Goal: Task Accomplishment & Management: Complete application form

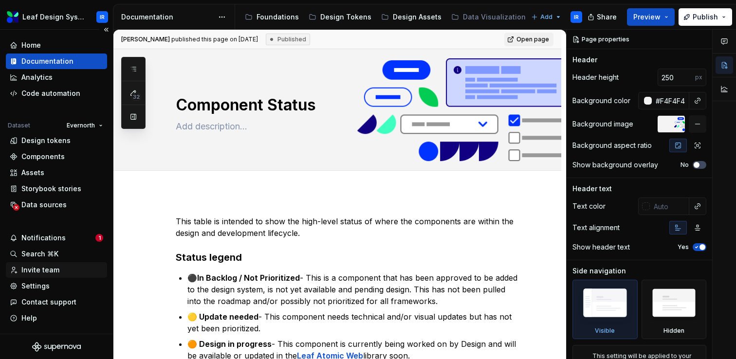
click at [39, 271] on div "Invite team" at bounding box center [40, 270] width 38 height 10
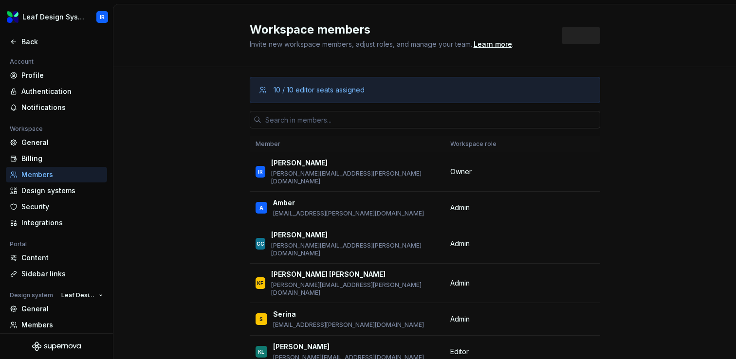
click at [334, 123] on input "text" at bounding box center [430, 120] width 339 height 18
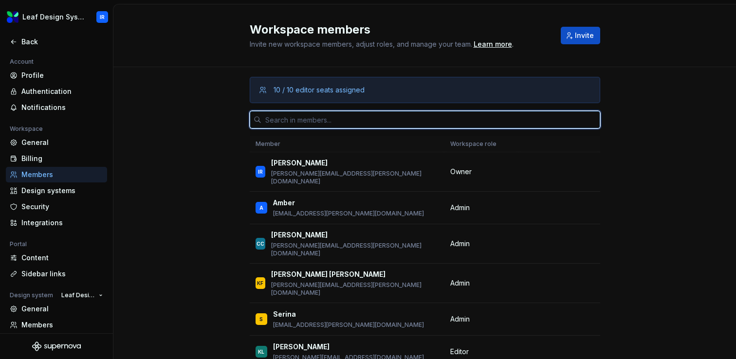
paste input "[EMAIL_ADDRESS][DOMAIN_NAME]"
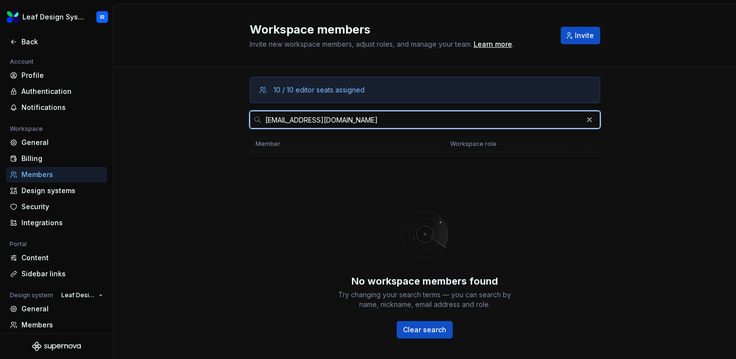
type input "[EMAIL_ADDRESS][DOMAIN_NAME]"
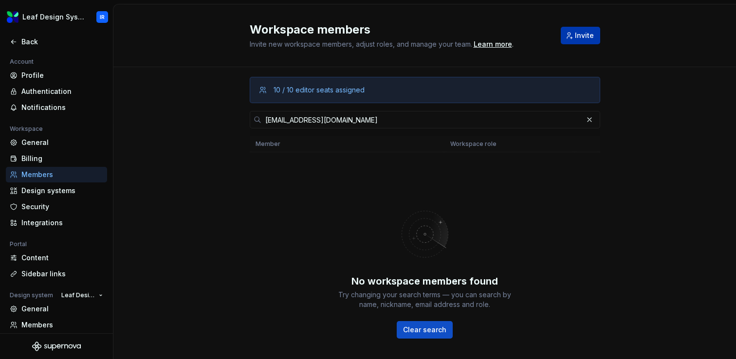
click at [583, 37] on span "Invite" at bounding box center [584, 36] width 19 height 10
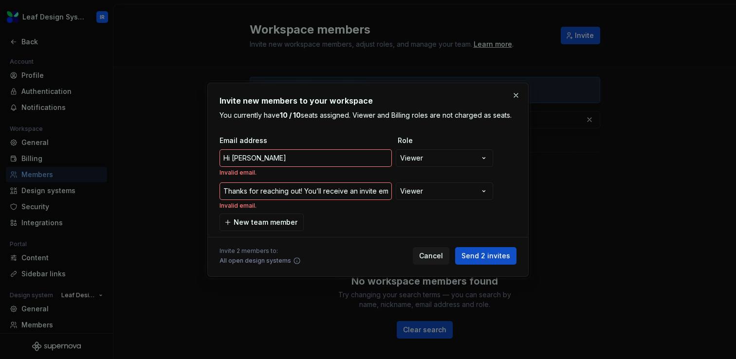
scroll to position [0, 948]
type input "Thanks for reaching out! You’ll receive an invite email from Supernova shortly …"
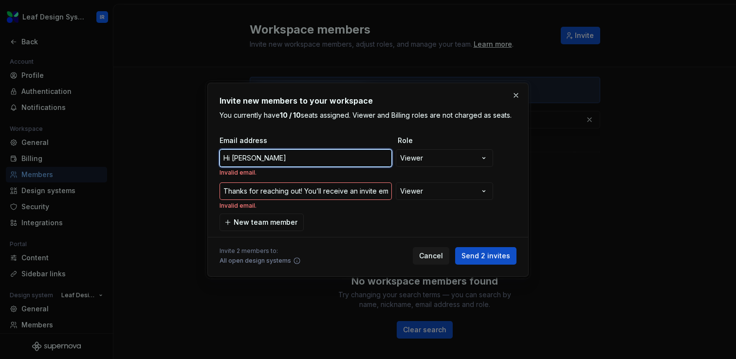
drag, startPoint x: 283, startPoint y: 158, endPoint x: 211, endPoint y: 158, distance: 71.6
click at [211, 158] on div "**********" at bounding box center [367, 180] width 321 height 194
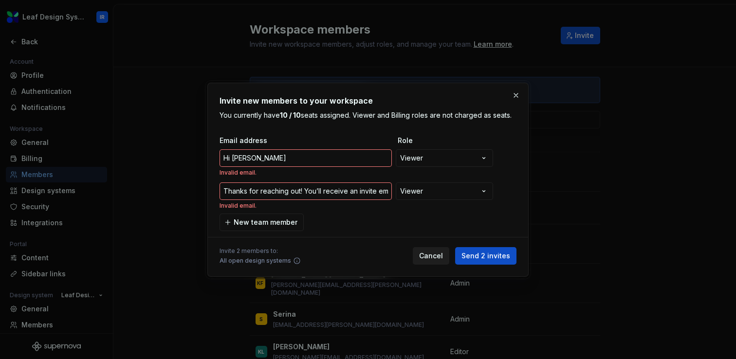
type input "Thanks for reaching out! You’ll receive an invite email from Supernova shortly …"
click at [445, 262] on button "Cancel" at bounding box center [431, 256] width 37 height 18
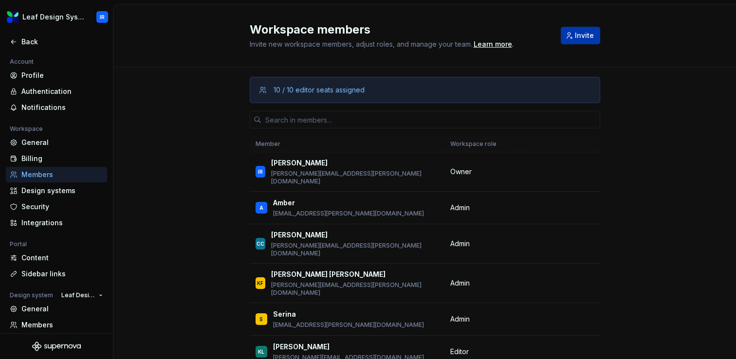
click at [581, 35] on span "Invite" at bounding box center [584, 36] width 19 height 10
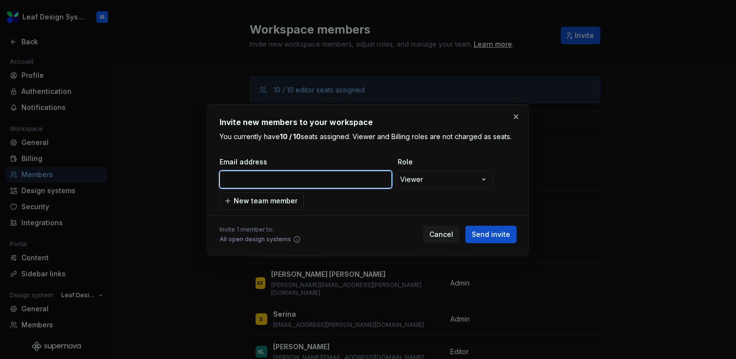
click at [273, 179] on input "email" at bounding box center [306, 180] width 172 height 18
paste input "[EMAIL_ADDRESS][DOMAIN_NAME]"
type input "[EMAIL_ADDRESS][DOMAIN_NAME]"
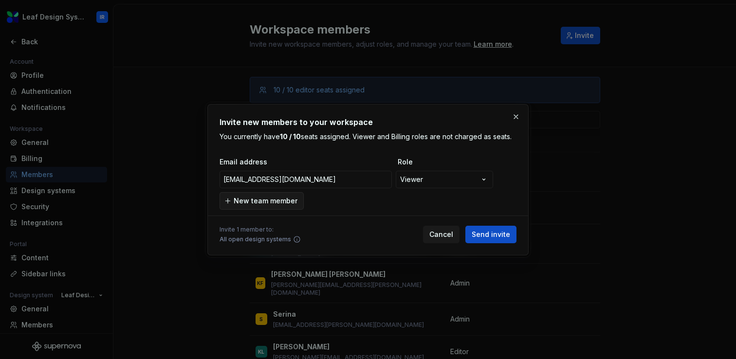
click at [281, 201] on span "New team member" at bounding box center [266, 201] width 64 height 10
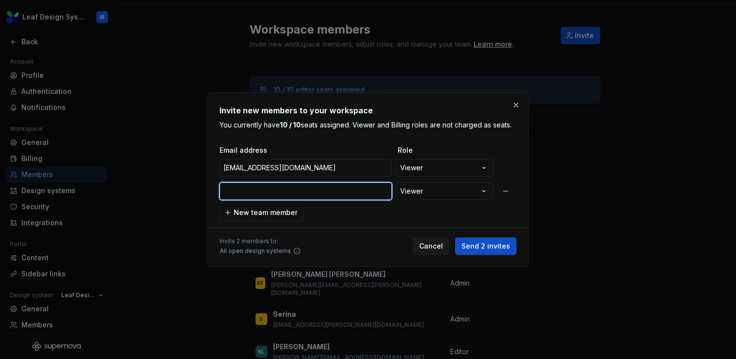
paste input "[PERSON_NAME][EMAIL_ADDRESS][PERSON_NAME][DOMAIN_NAME]"
type input "[PERSON_NAME][EMAIL_ADDRESS][PERSON_NAME][DOMAIN_NAME]"
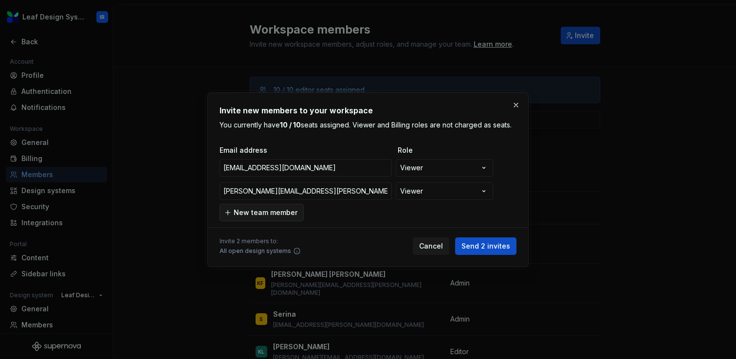
click at [262, 209] on span "New team member" at bounding box center [266, 213] width 64 height 10
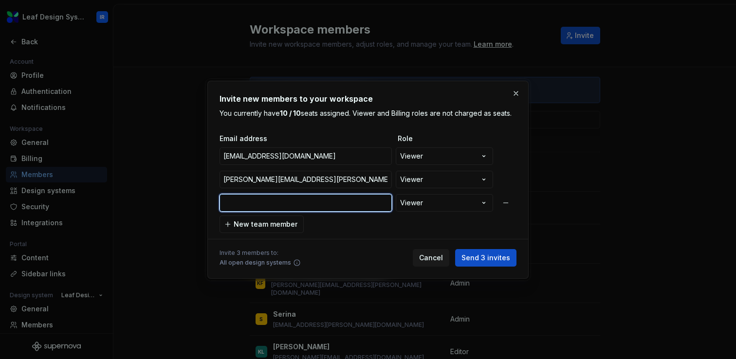
click at [280, 206] on input "email" at bounding box center [306, 203] width 172 height 18
paste input "[PERSON_NAME][EMAIL_ADDRESS][PERSON_NAME][DOMAIN_NAME]"
type input "[PERSON_NAME][EMAIL_ADDRESS][PERSON_NAME][DOMAIN_NAME]"
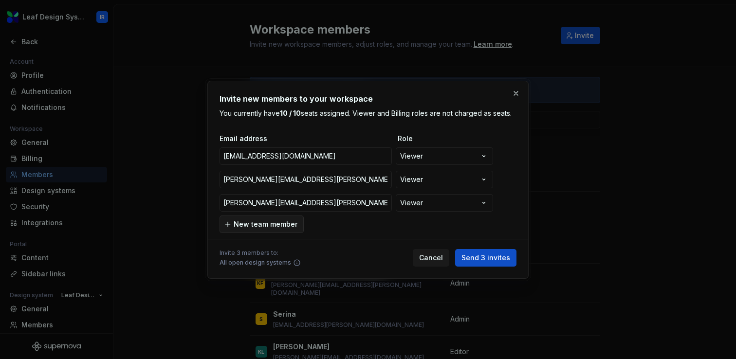
click at [273, 227] on span "New team member" at bounding box center [266, 225] width 64 height 10
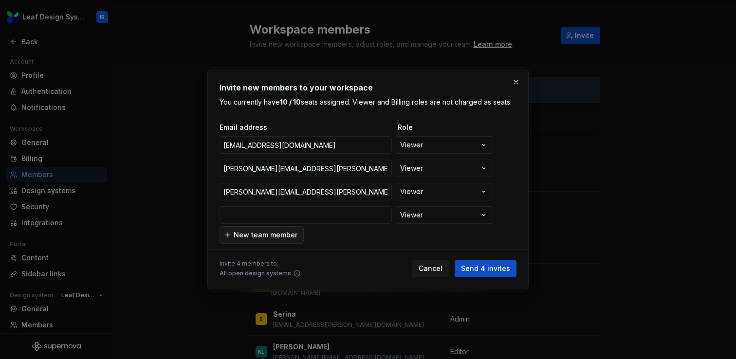
click at [269, 237] on span "New team member" at bounding box center [266, 235] width 64 height 10
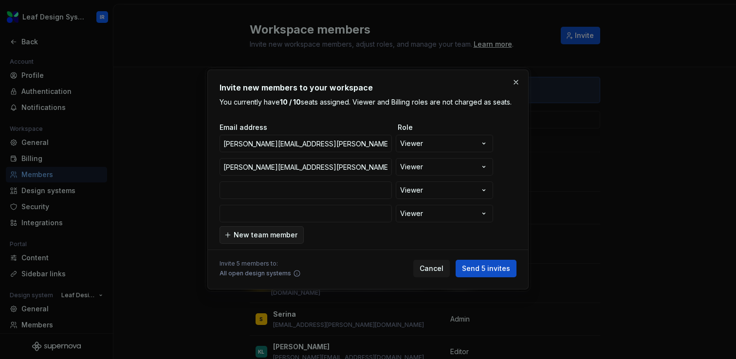
click at [269, 237] on span "New team member" at bounding box center [266, 235] width 64 height 10
click at [279, 169] on input "email" at bounding box center [306, 167] width 172 height 18
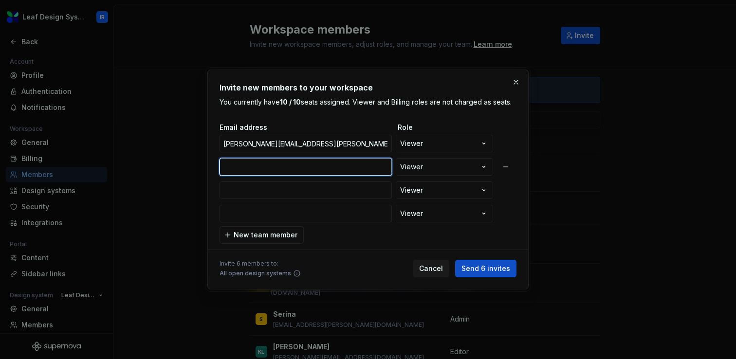
click at [283, 167] on input "email" at bounding box center [306, 167] width 172 height 18
paste input "[PERSON_NAME][EMAIL_ADDRESS][PERSON_NAME][DOMAIN_NAME]"
type input "[PERSON_NAME][EMAIL_ADDRESS][PERSON_NAME][DOMAIN_NAME]"
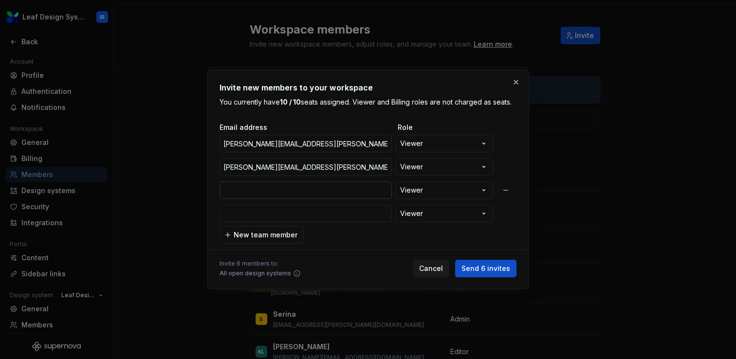
click at [273, 191] on input "email" at bounding box center [306, 191] width 172 height 18
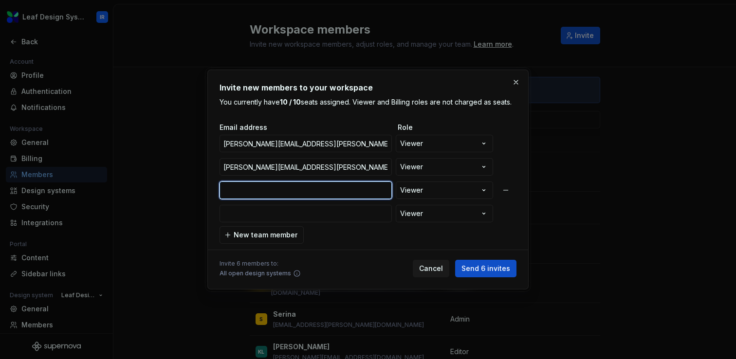
click at [277, 189] on input "email" at bounding box center [306, 191] width 172 height 18
paste input "[EMAIL_ADDRESS][DOMAIN_NAME]"
type input "[EMAIL_ADDRESS][DOMAIN_NAME]"
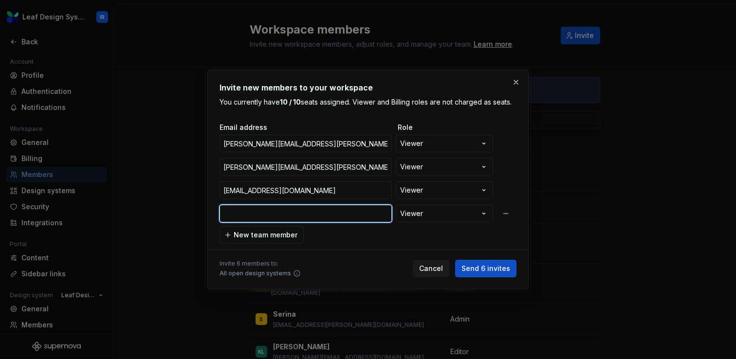
click at [269, 215] on input "email" at bounding box center [306, 214] width 172 height 18
click at [284, 212] on input "email" at bounding box center [306, 214] width 172 height 18
paste input "[PERSON_NAME][EMAIL_ADDRESS][DOMAIN_NAME]"
type input "[PERSON_NAME][EMAIL_ADDRESS][DOMAIN_NAME]"
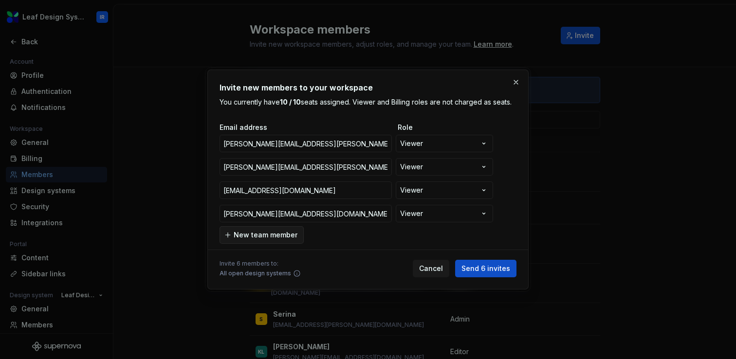
click at [283, 233] on span "New team member" at bounding box center [266, 235] width 64 height 10
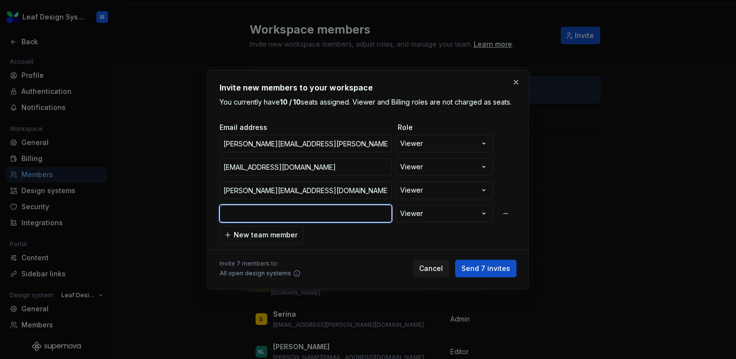
click at [276, 215] on input "email" at bounding box center [306, 214] width 172 height 18
paste input "[EMAIL_ADDRESS][DOMAIN_NAME]"
type input "[EMAIL_ADDRESS][DOMAIN_NAME]"
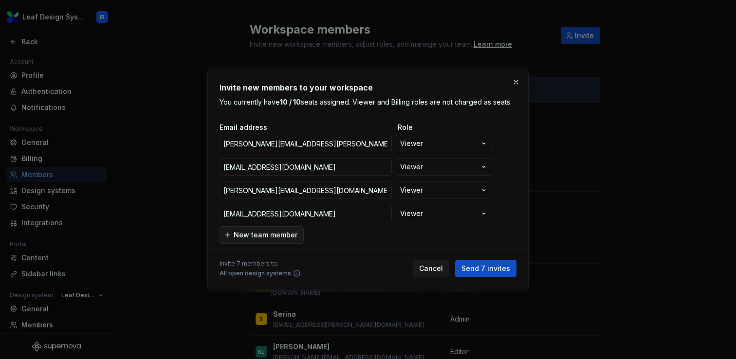
click at [271, 236] on span "New team member" at bounding box center [266, 235] width 64 height 10
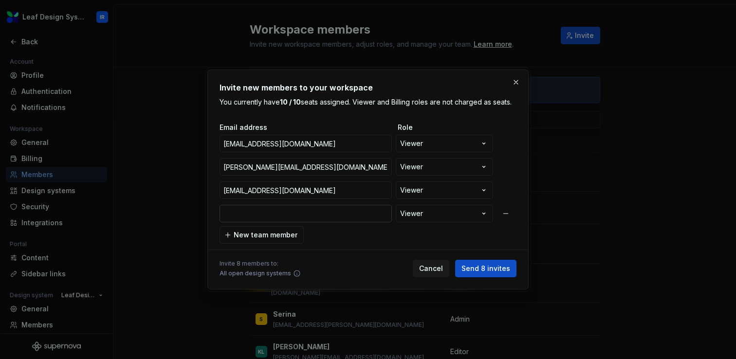
click at [290, 215] on input "email" at bounding box center [306, 214] width 172 height 18
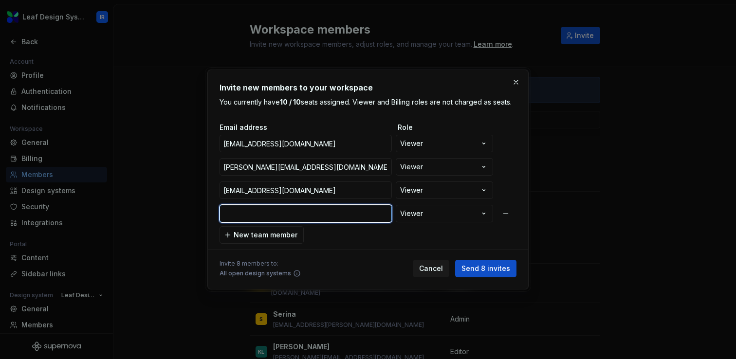
paste input "[PERSON_NAME][EMAIL_ADDRESS][DOMAIN_NAME]"
type input "[PERSON_NAME][EMAIL_ADDRESS][DOMAIN_NAME]"
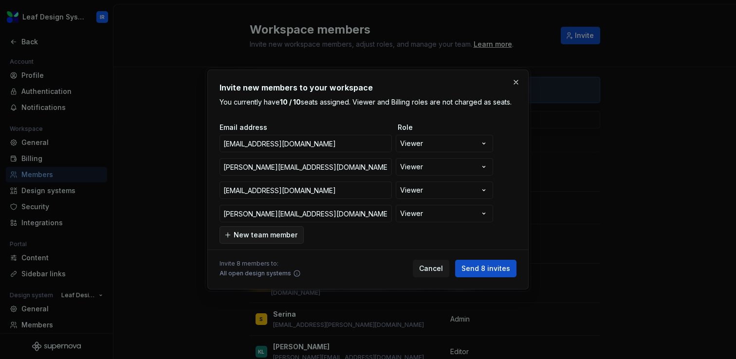
click at [277, 236] on span "New team member" at bounding box center [266, 235] width 64 height 10
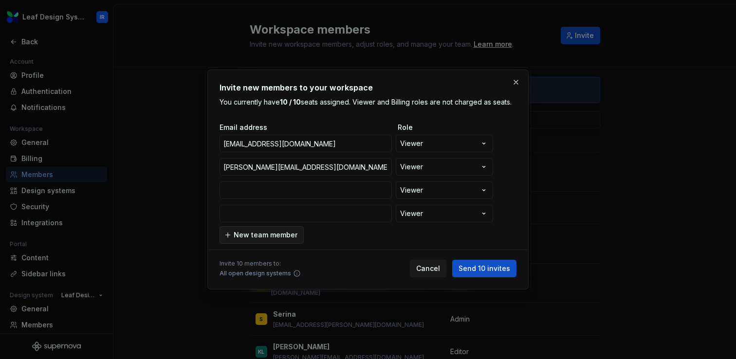
click at [277, 236] on span "New team member" at bounding box center [266, 235] width 64 height 10
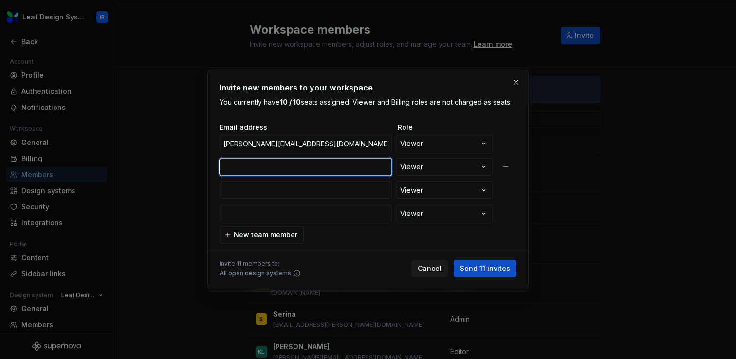
click at [275, 170] on input "email" at bounding box center [306, 167] width 172 height 18
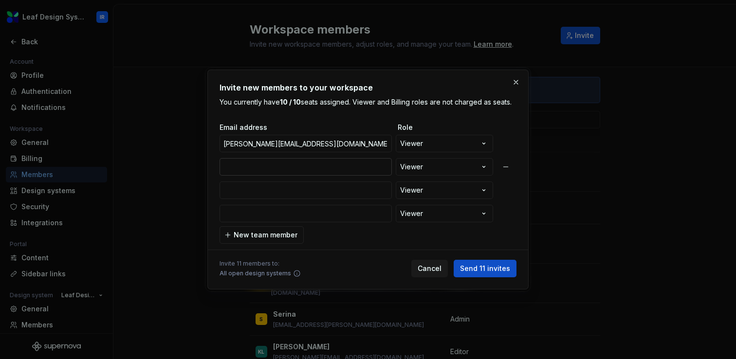
click at [299, 165] on input "email" at bounding box center [306, 167] width 172 height 18
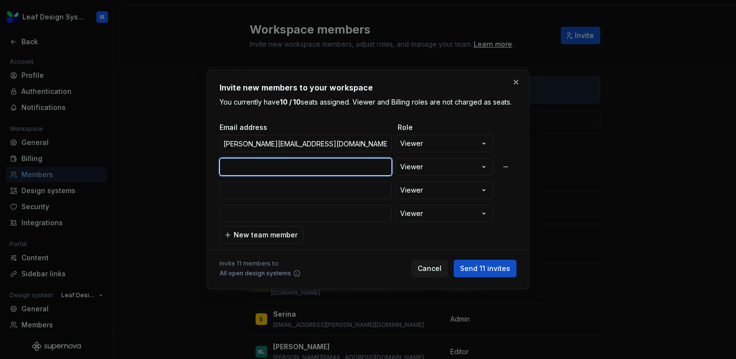
paste input "[PERSON_NAME][EMAIL_ADDRESS][PERSON_NAME][DOMAIN_NAME]"
type input "[PERSON_NAME][EMAIL_ADDRESS][PERSON_NAME][DOMAIN_NAME]"
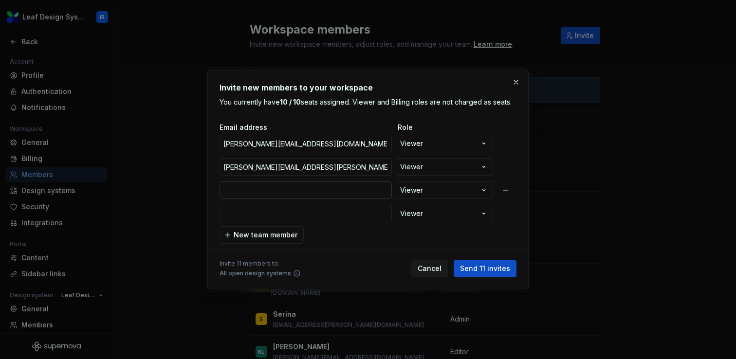
click at [279, 192] on input "email" at bounding box center [306, 191] width 172 height 18
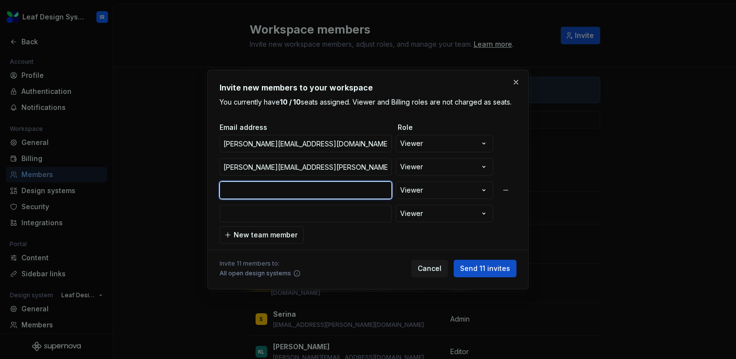
click at [301, 189] on input "email" at bounding box center [306, 191] width 172 height 18
paste input "[EMAIL_ADDRESS][DOMAIN_NAME]"
type input "[EMAIL_ADDRESS][DOMAIN_NAME]"
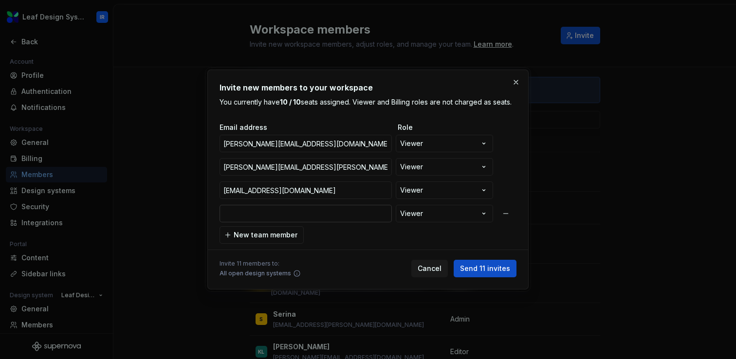
click at [293, 213] on input "email" at bounding box center [306, 214] width 172 height 18
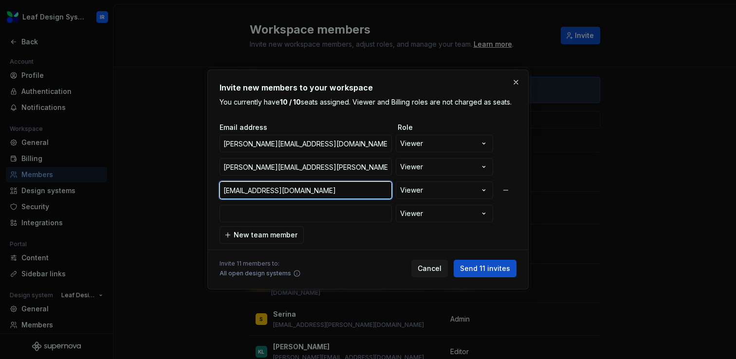
drag, startPoint x: 349, startPoint y: 192, endPoint x: 221, endPoint y: 190, distance: 128.6
click at [221, 190] on input "[EMAIL_ADDRESS][DOMAIN_NAME]" at bounding box center [306, 191] width 172 height 18
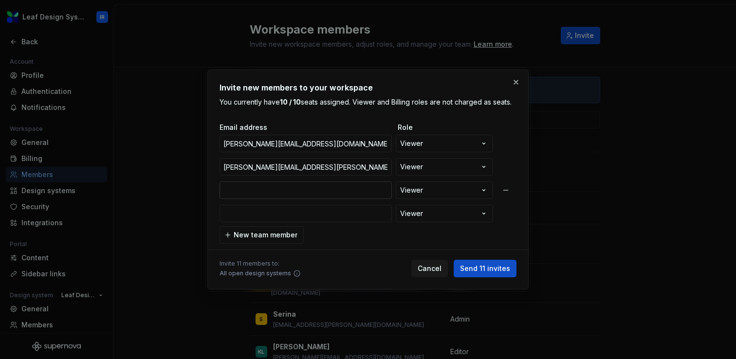
click at [314, 193] on input "email" at bounding box center [306, 191] width 172 height 18
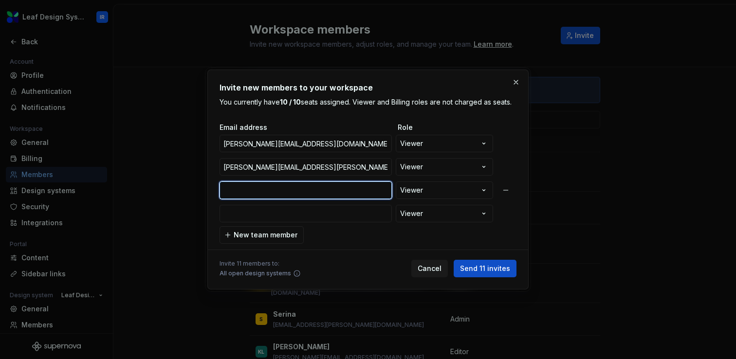
paste input "[PERSON_NAME][EMAIL_ADDRESS][DOMAIN_NAME]"
type input "[PERSON_NAME][EMAIL_ADDRESS][DOMAIN_NAME]"
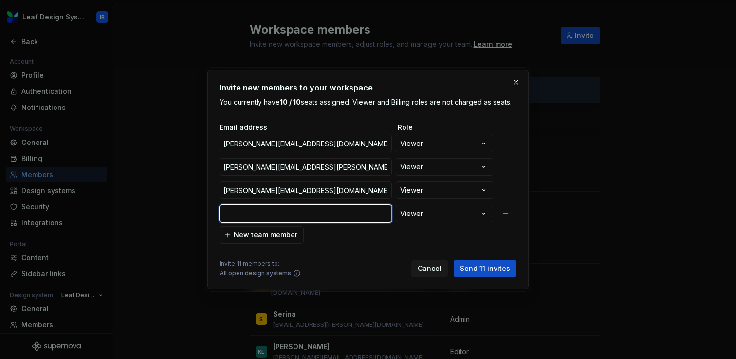
click at [303, 217] on input "email" at bounding box center [306, 214] width 172 height 18
paste input "[EMAIL_ADDRESS][DOMAIN_NAME]"
type input "[EMAIL_ADDRESS][DOMAIN_NAME]"
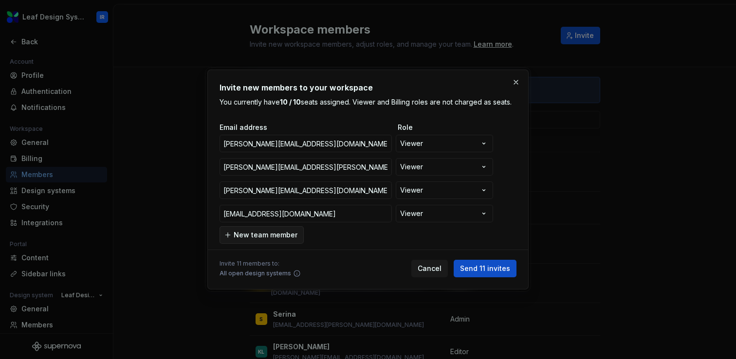
click at [280, 235] on span "New team member" at bounding box center [266, 235] width 64 height 10
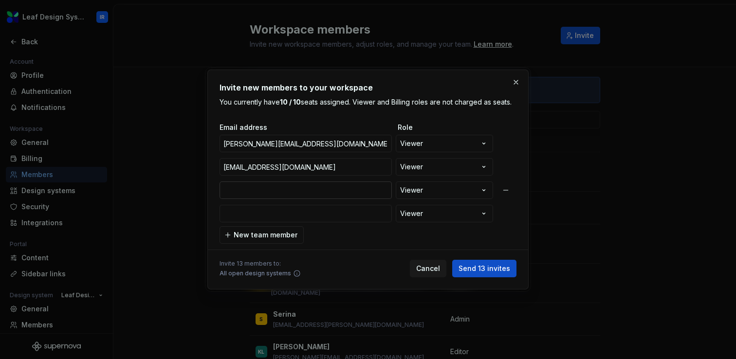
click at [290, 194] on input "email" at bounding box center [306, 191] width 172 height 18
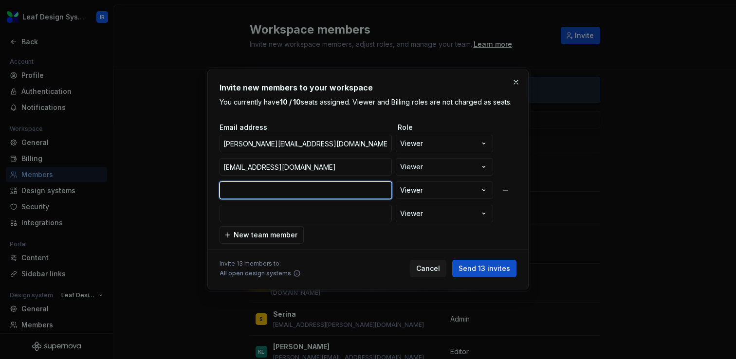
paste input "[PERSON_NAME][EMAIL_ADDRESS][PERSON_NAME][DOMAIN_NAME]"
type input "[PERSON_NAME][EMAIL_ADDRESS][PERSON_NAME][DOMAIN_NAME]"
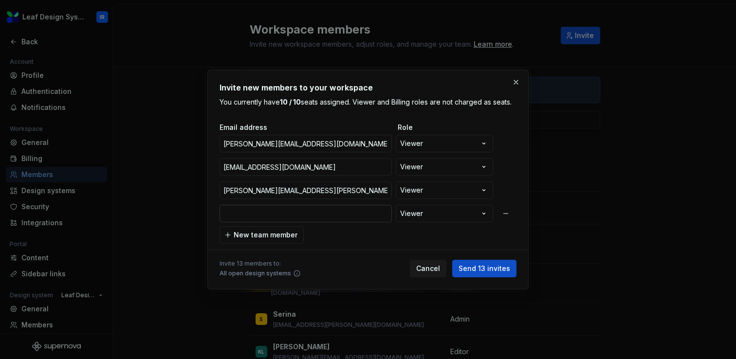
click at [283, 219] on input "email" at bounding box center [306, 214] width 172 height 18
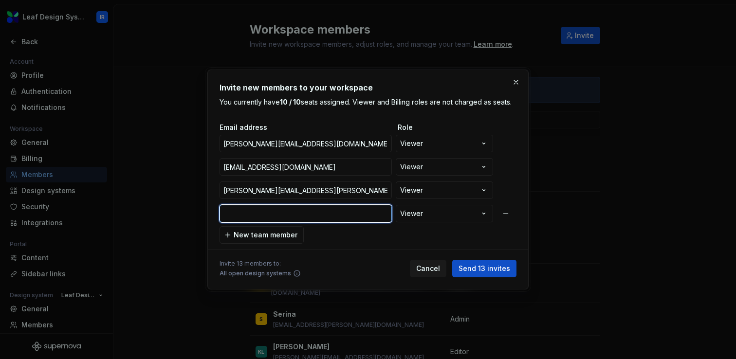
click at [288, 213] on input "email" at bounding box center [306, 214] width 172 height 18
paste input "[EMAIL_ADDRESS][PERSON_NAME][DOMAIN_NAME]"
type input "[EMAIL_ADDRESS][PERSON_NAME][DOMAIN_NAME]"
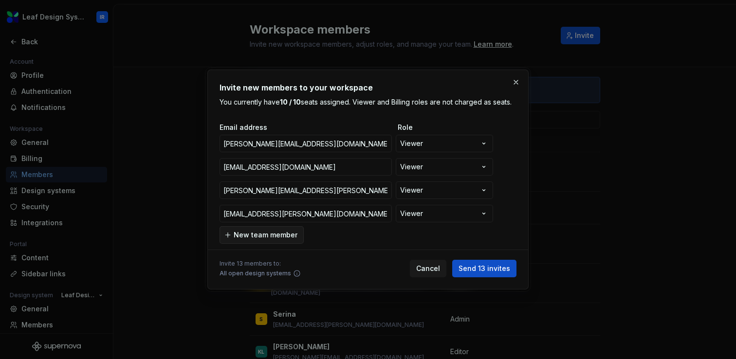
click at [280, 231] on span "New team member" at bounding box center [266, 235] width 64 height 10
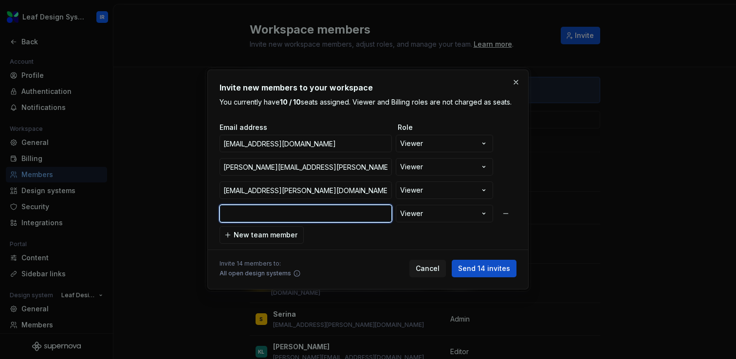
click at [298, 214] on input "email" at bounding box center [306, 214] width 172 height 18
paste input "[PERSON_NAME][EMAIL_ADDRESS][PERSON_NAME][DOMAIN_NAME]"
type input "[PERSON_NAME][EMAIL_ADDRESS][PERSON_NAME][DOMAIN_NAME]"
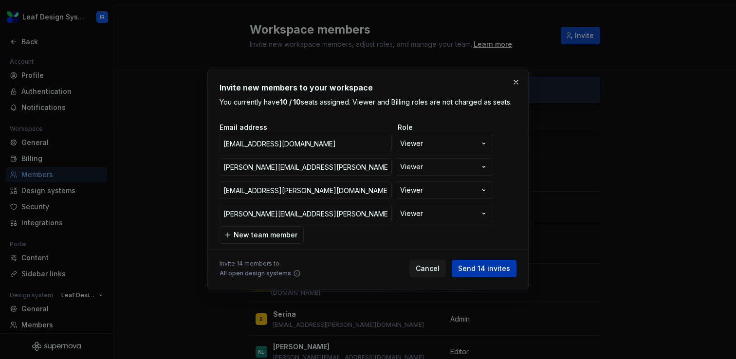
click at [484, 266] on span "Send 14 invites" at bounding box center [484, 269] width 52 height 10
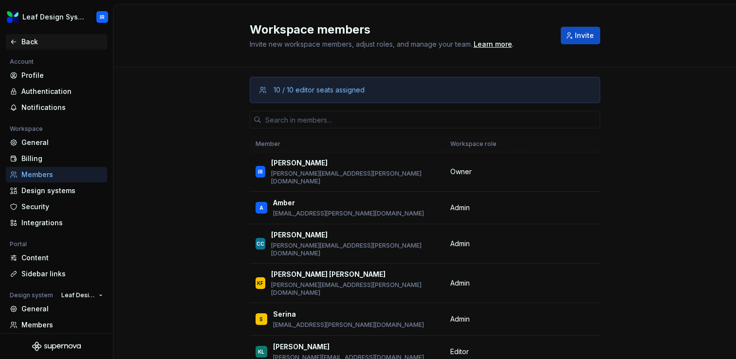
click at [28, 39] on div "Back" at bounding box center [62, 42] width 82 height 10
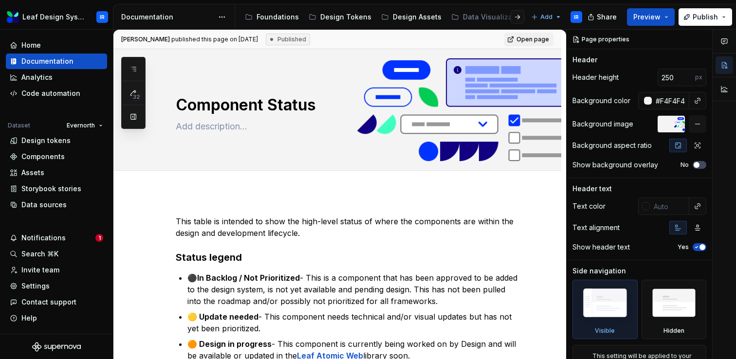
type textarea "*"
click at [55, 274] on div "Invite team" at bounding box center [40, 270] width 38 height 10
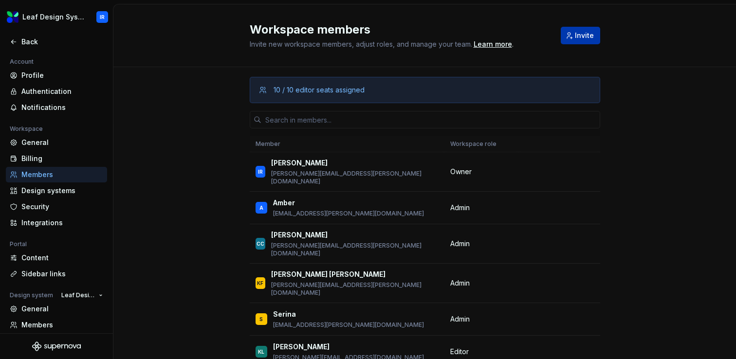
click at [571, 42] on button "Invite" at bounding box center [580, 36] width 39 height 18
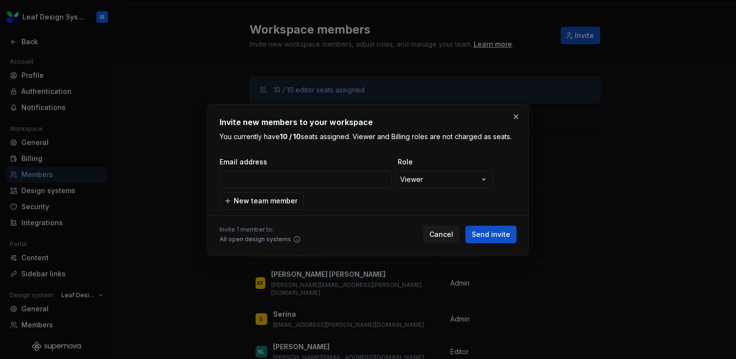
type input "[PERSON_NAME][EMAIL_ADDRESS][DOMAIN_NAME]"
click at [516, 116] on button "button" at bounding box center [516, 117] width 14 height 14
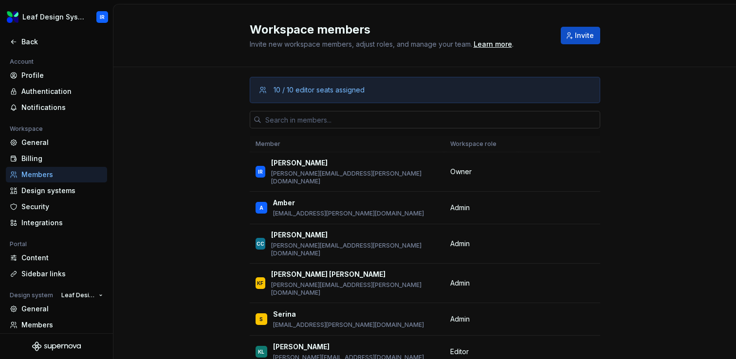
click at [413, 121] on input "text" at bounding box center [430, 120] width 339 height 18
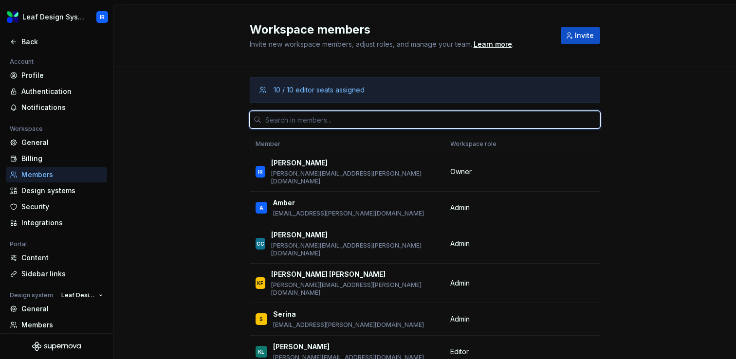
paste input "[PERSON_NAME][EMAIL_ADDRESS][DOMAIN_NAME]"
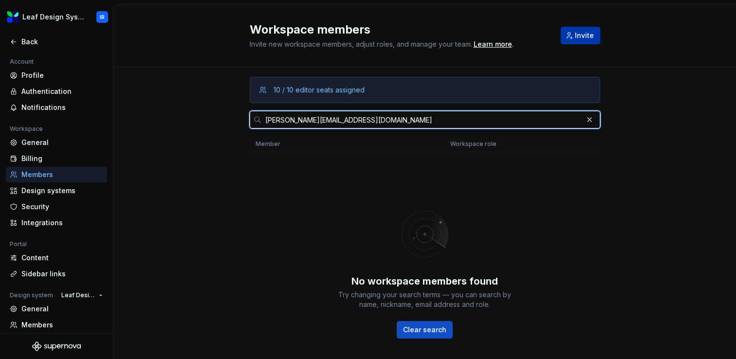
type input "[PERSON_NAME][EMAIL_ADDRESS][DOMAIN_NAME]"
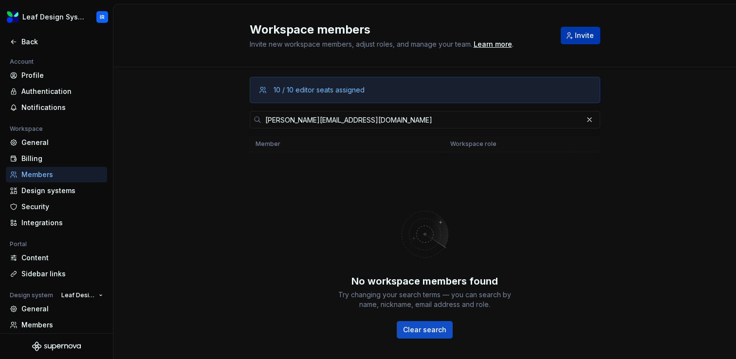
click at [578, 39] on span "Invite" at bounding box center [584, 36] width 19 height 10
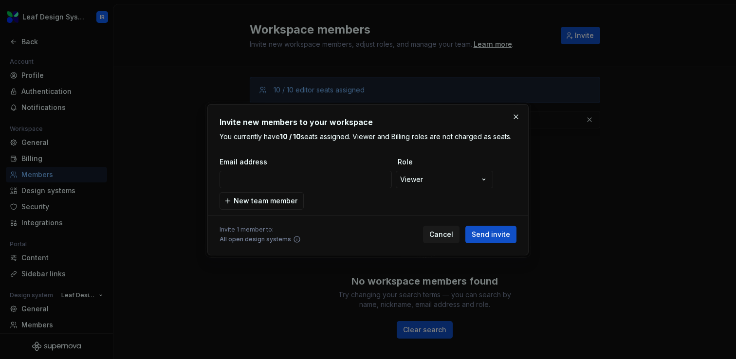
type input "[PERSON_NAME][EMAIL_ADDRESS][DOMAIN_NAME]"
click at [500, 236] on span "Send invite" at bounding box center [491, 235] width 38 height 10
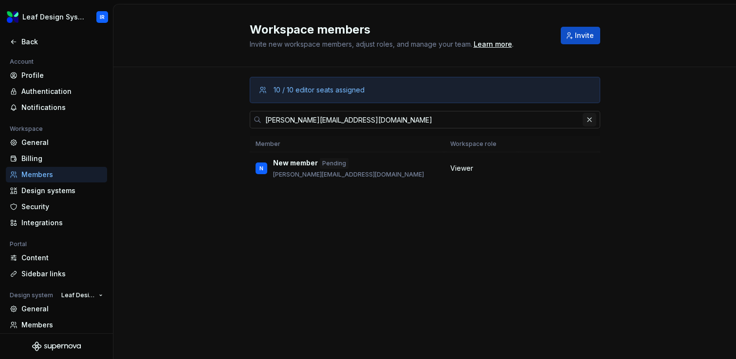
click at [589, 119] on button "button" at bounding box center [590, 120] width 14 height 14
